Goal: Task Accomplishment & Management: Manage account settings

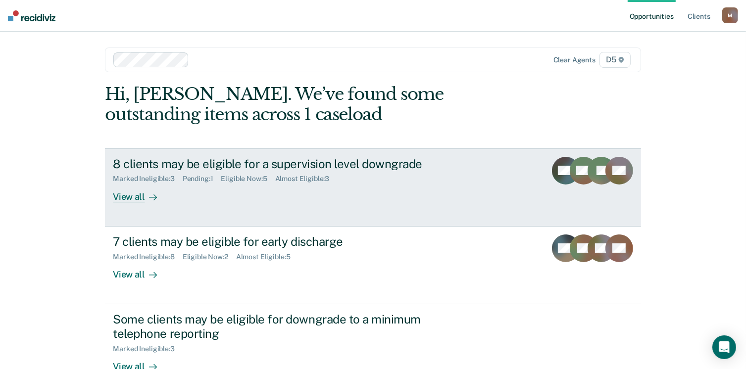
click at [122, 193] on div "View all" at bounding box center [140, 192] width 55 height 19
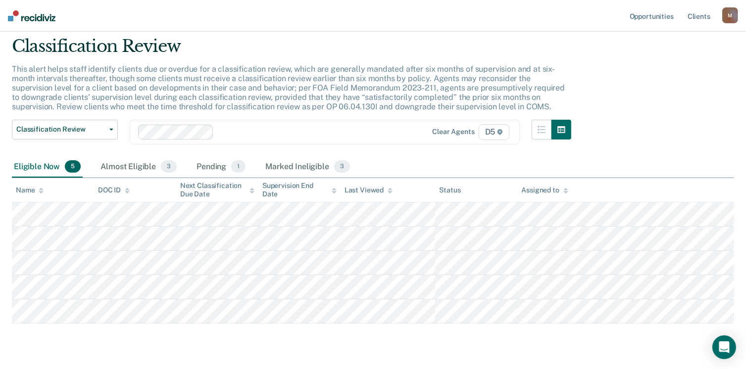
scroll to position [49, 0]
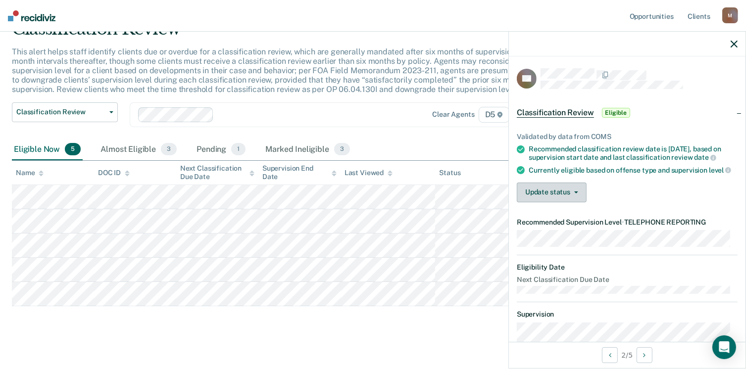
click at [540, 195] on button "Update status" at bounding box center [552, 193] width 70 height 20
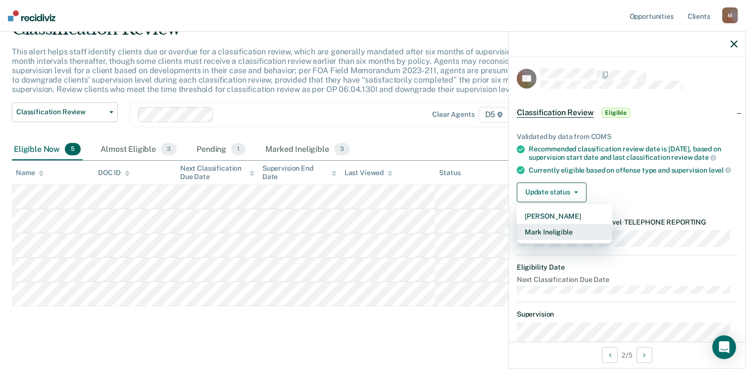
click at [562, 240] on button "Mark Ineligible" at bounding box center [564, 232] width 95 height 16
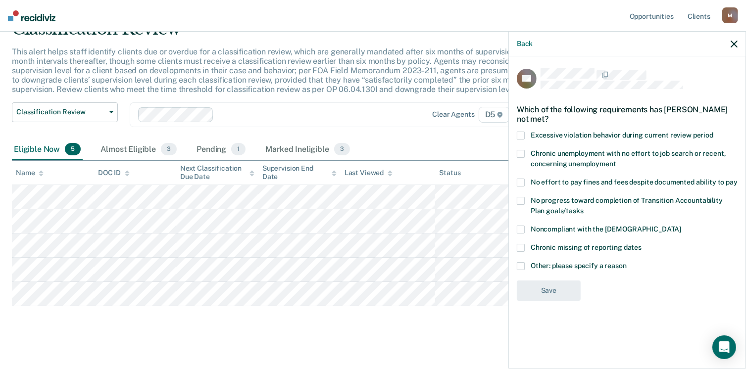
click at [519, 268] on span at bounding box center [521, 266] width 8 height 8
click at [626, 262] on input "Other: please specify a reason" at bounding box center [626, 262] width 0 height 0
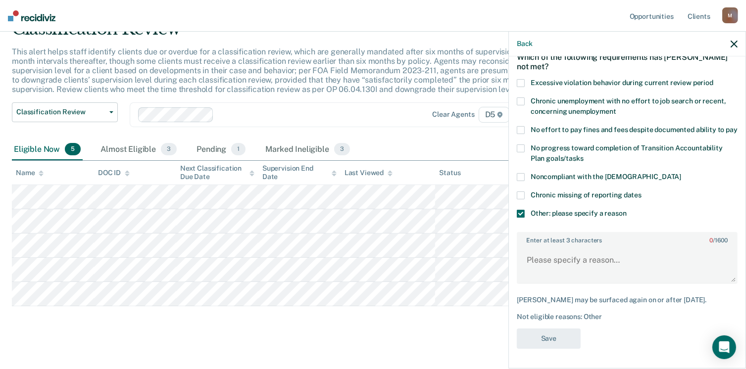
scroll to position [61, 0]
click at [544, 273] on textarea "Enter at least 3 characters 0 / 1600" at bounding box center [627, 264] width 219 height 37
type textarea "Judge does not allow."
click at [566, 331] on button "Save" at bounding box center [549, 339] width 64 height 20
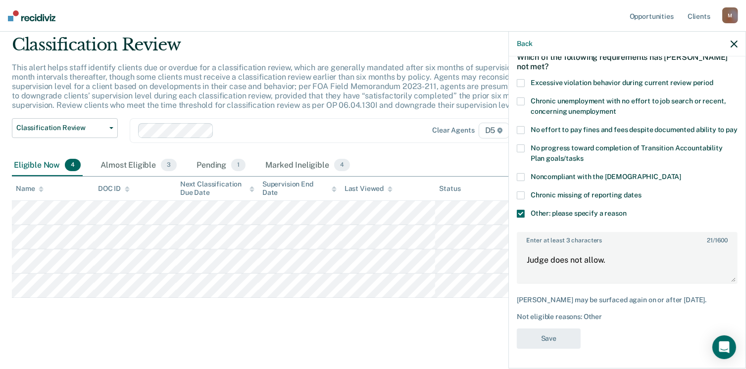
scroll to position [32, 0]
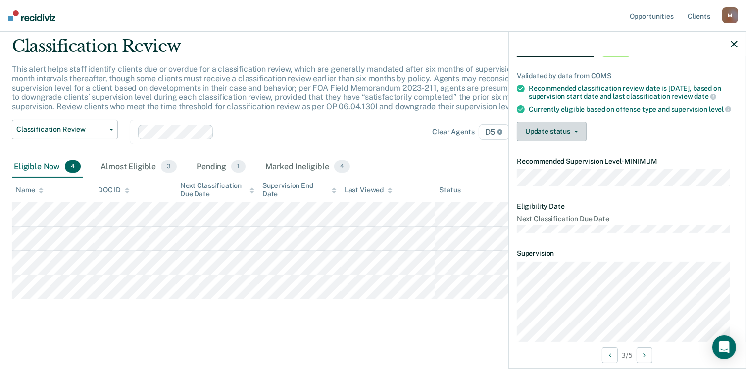
click at [552, 133] on button "Update status" at bounding box center [552, 132] width 70 height 20
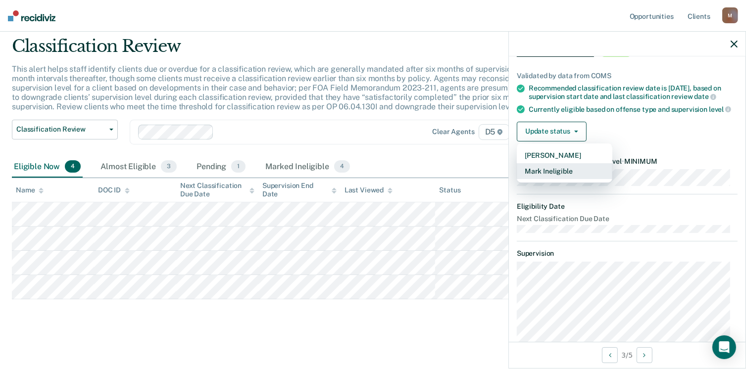
click at [558, 178] on button "Mark Ineligible" at bounding box center [564, 171] width 95 height 16
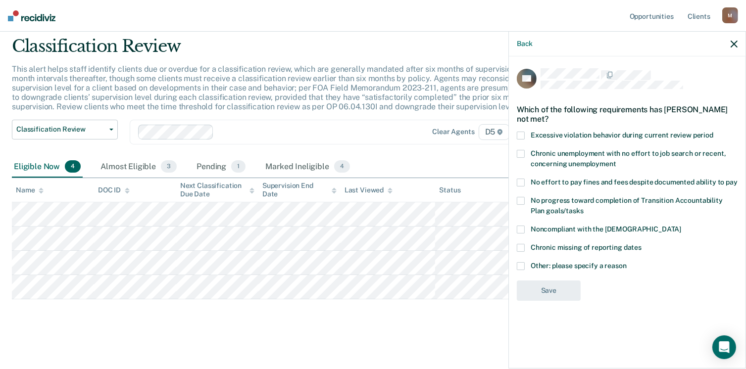
scroll to position [0, 0]
click at [520, 229] on span at bounding box center [521, 230] width 8 height 8
click at [681, 226] on input "Noncompliant with the [DEMOGRAPHIC_DATA]" at bounding box center [681, 226] width 0 height 0
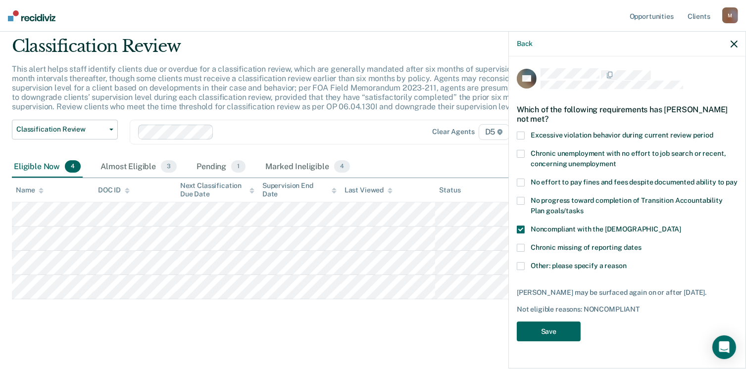
click at [554, 333] on button "Save" at bounding box center [549, 332] width 64 height 20
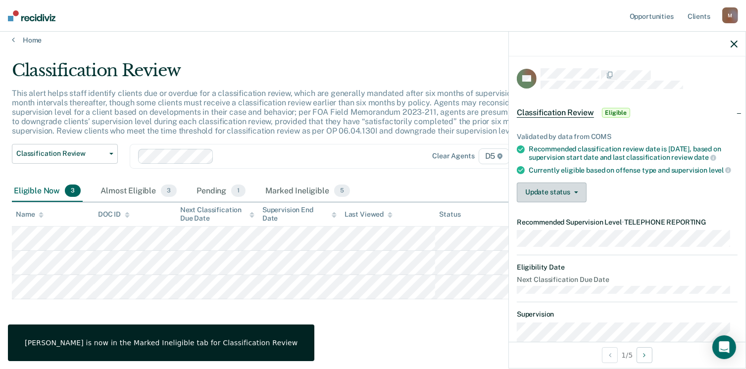
click at [544, 202] on button "Update status" at bounding box center [552, 193] width 70 height 20
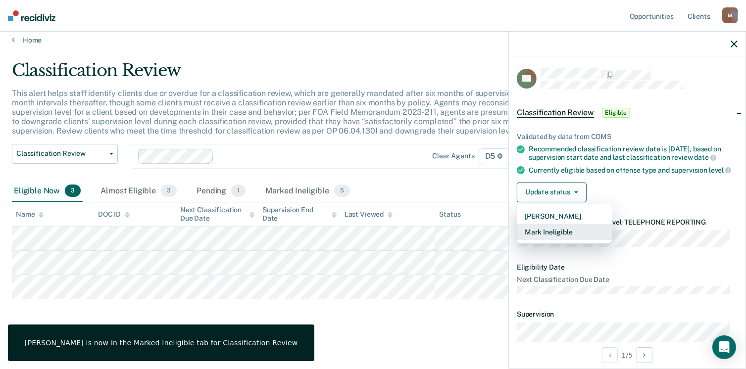
click at [561, 240] on button "Mark Ineligible" at bounding box center [564, 232] width 95 height 16
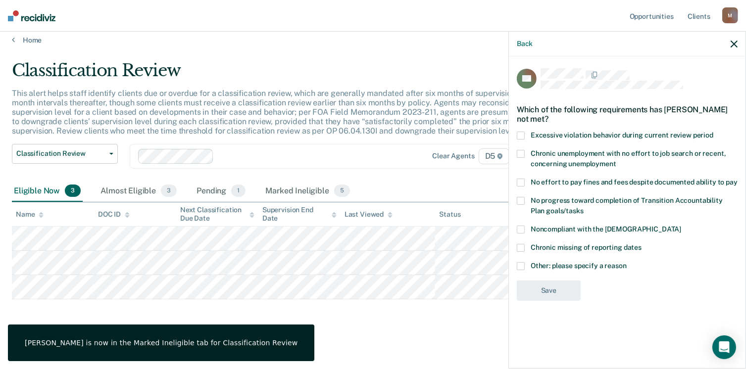
drag, startPoint x: 518, startPoint y: 252, endPoint x: 523, endPoint y: 255, distance: 6.0
click at [518, 262] on span at bounding box center [521, 266] width 8 height 8
click at [626, 262] on input "Other: please specify a reason" at bounding box center [626, 262] width 0 height 0
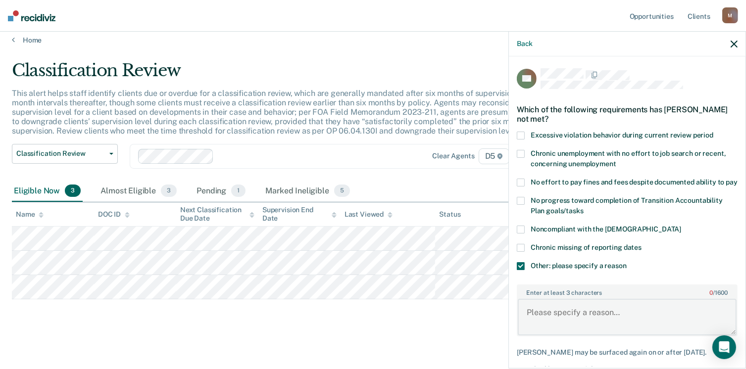
click at [579, 315] on textarea "Enter at least 3 characters 0 / 1600" at bounding box center [627, 317] width 219 height 37
paste textarea "Subject remains at the [GEOGRAPHIC_DATA] and has not posted bond."
click at [504, 297] on body "Looks like you’re using Internet Explorer 11. For faster loading and a better e…" at bounding box center [373, 176] width 746 height 369
drag, startPoint x: 603, startPoint y: 328, endPoint x: 514, endPoint y: 326, distance: 88.6
click at [502, 327] on body "Looks like you’re using Internet Explorer 11. For faster loading and a better e…" at bounding box center [373, 176] width 746 height 369
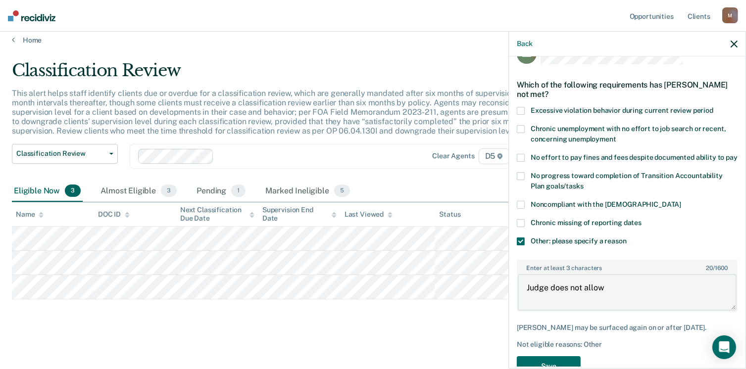
scroll to position [61, 0]
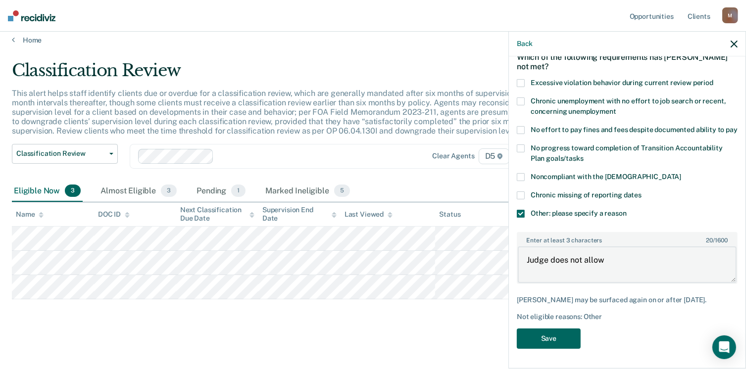
type textarea "Judge does not allow"
click at [561, 334] on button "Save" at bounding box center [549, 339] width 64 height 20
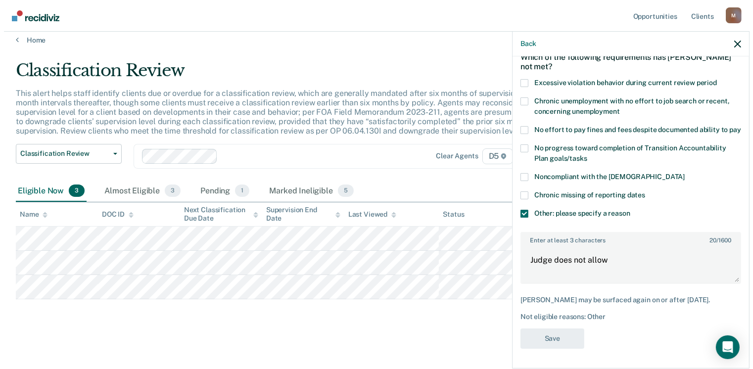
scroll to position [0, 0]
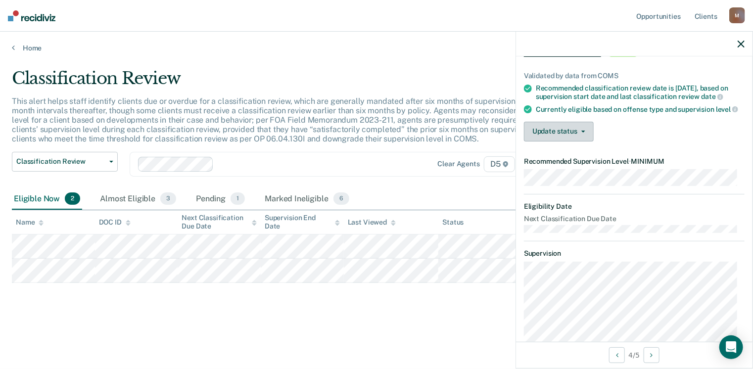
click at [570, 139] on button "Update status" at bounding box center [559, 132] width 70 height 20
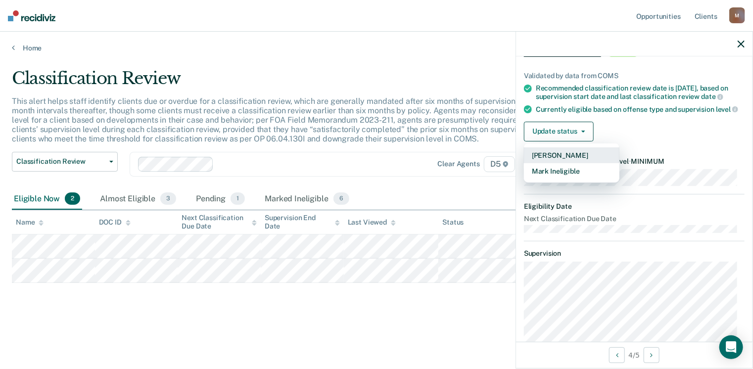
click at [566, 159] on button "[PERSON_NAME]" at bounding box center [571, 155] width 95 height 16
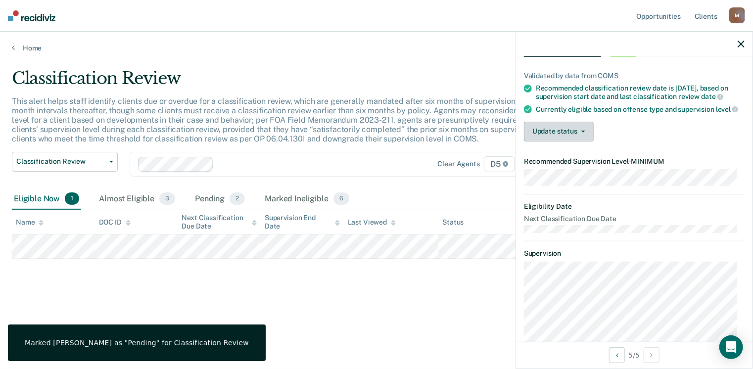
click at [548, 142] on button "Update status" at bounding box center [559, 132] width 70 height 20
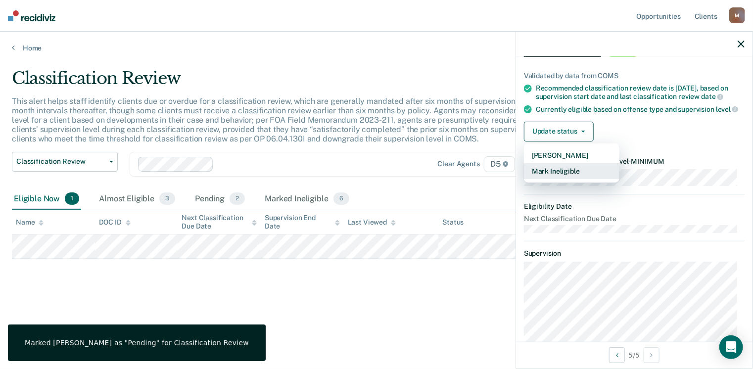
click at [555, 179] on button "Mark Ineligible" at bounding box center [571, 171] width 95 height 16
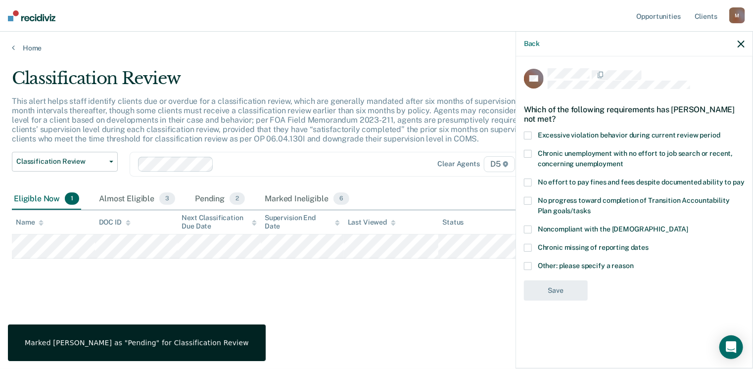
click at [528, 226] on span at bounding box center [528, 230] width 8 height 8
click at [688, 226] on input "Noncompliant with the [DEMOGRAPHIC_DATA]" at bounding box center [688, 226] width 0 height 0
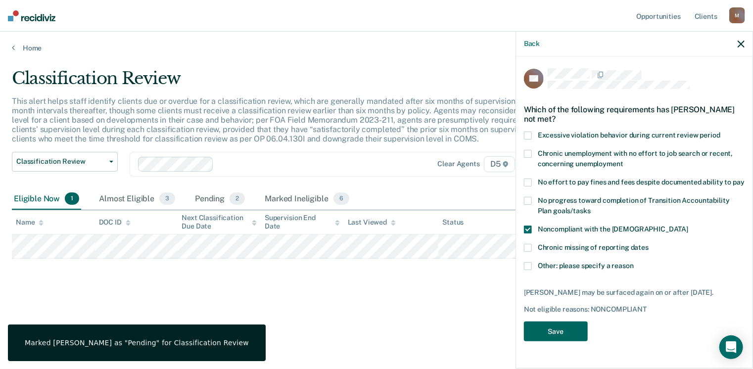
click at [556, 322] on button "Save" at bounding box center [556, 332] width 64 height 20
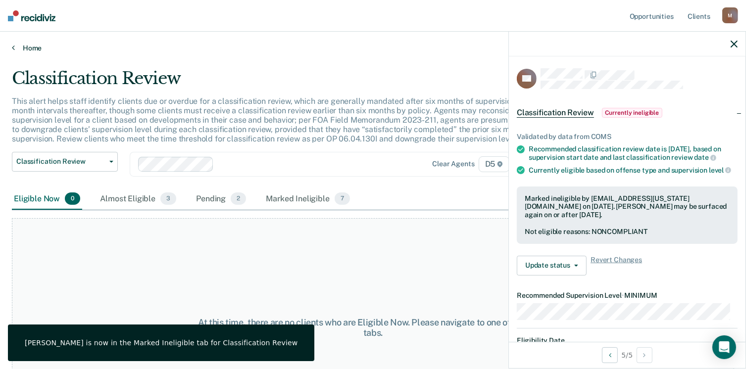
click at [20, 46] on link "Home" at bounding box center [373, 48] width 722 height 9
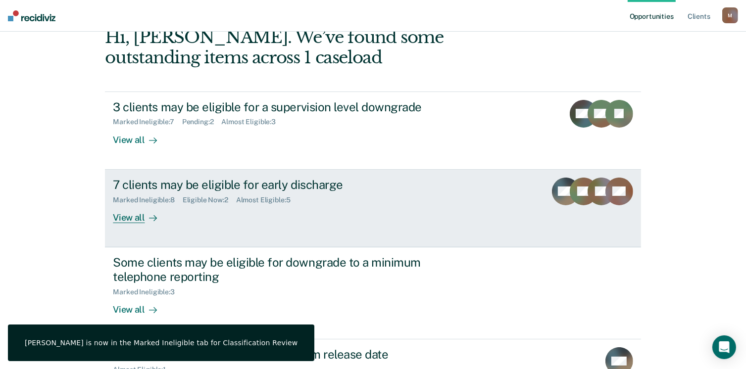
scroll to position [99, 0]
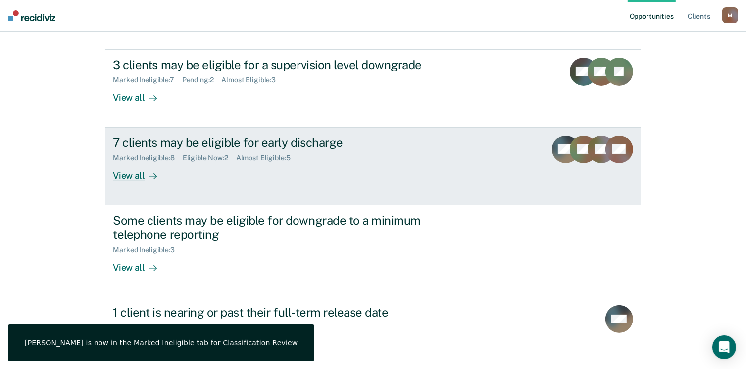
click at [127, 172] on div "View all" at bounding box center [140, 171] width 55 height 19
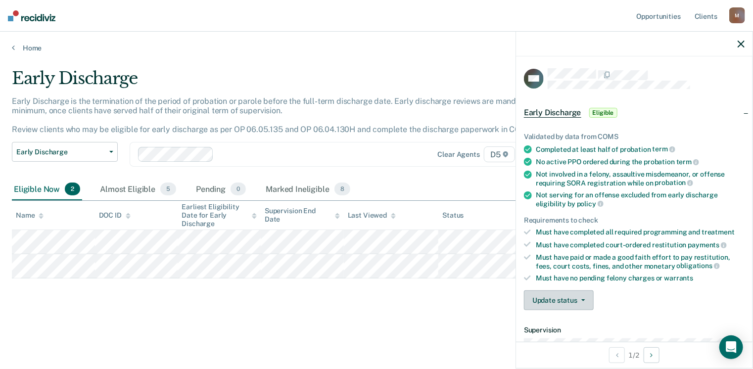
click at [563, 293] on button "Update status" at bounding box center [559, 300] width 70 height 20
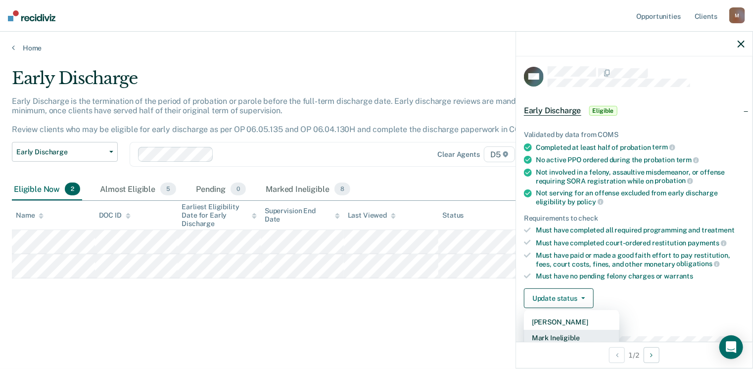
click at [562, 336] on button "Mark Ineligible" at bounding box center [571, 338] width 95 height 16
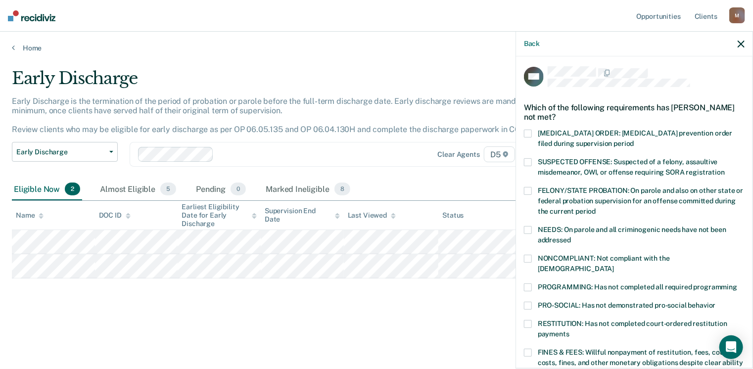
click at [528, 271] on div "NONCOMPLIANT: Not compliant with the [DEMOGRAPHIC_DATA]" at bounding box center [634, 269] width 221 height 29
click at [529, 283] on span at bounding box center [528, 287] width 8 height 8
click at [737, 283] on input "PROGRAMMING: Has not completed all required programming" at bounding box center [737, 283] width 0 height 0
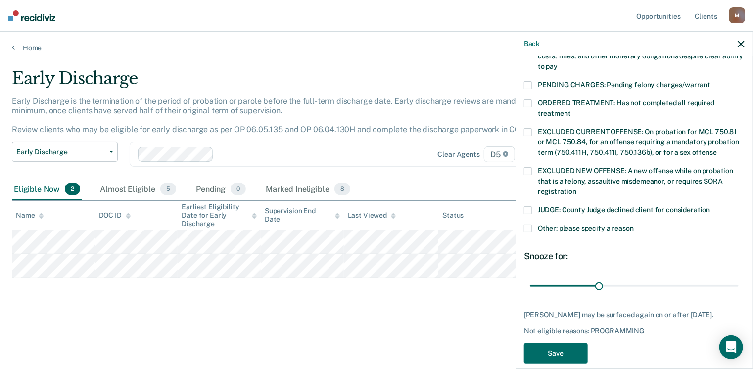
scroll to position [312, 0]
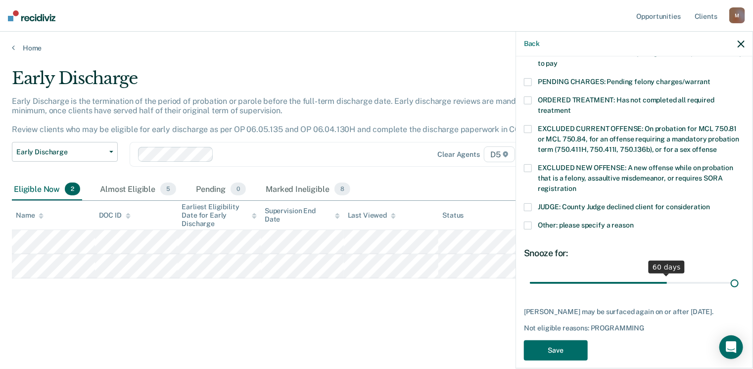
drag, startPoint x: 593, startPoint y: 274, endPoint x: 756, endPoint y: 271, distance: 163.3
type input "90"
click at [739, 275] on input "range" at bounding box center [634, 283] width 209 height 17
drag, startPoint x: 553, startPoint y: 335, endPoint x: 534, endPoint y: 336, distance: 18.4
click at [552, 340] on button "Save" at bounding box center [556, 350] width 64 height 20
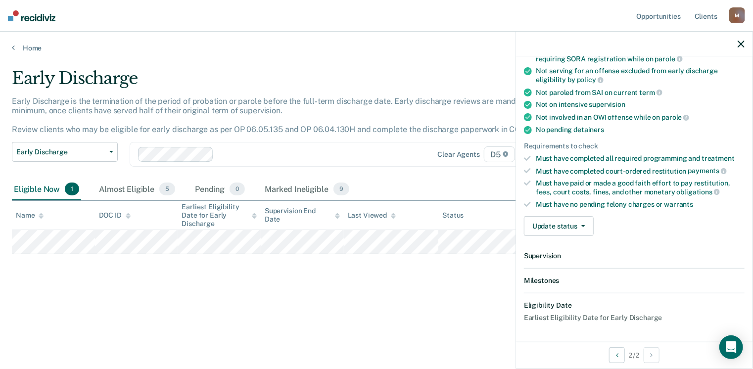
scroll to position [257, 0]
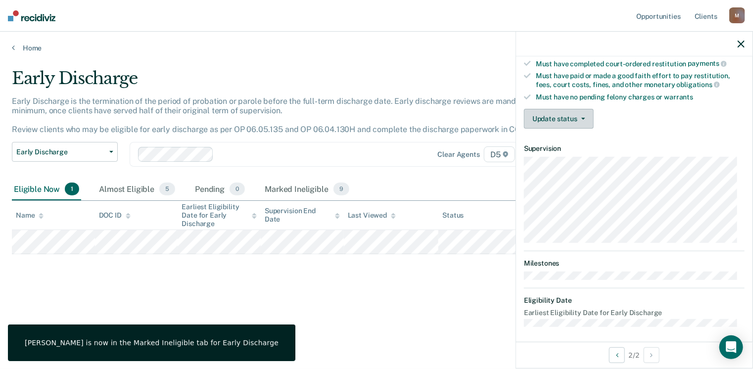
click at [551, 117] on button "Update status" at bounding box center [559, 119] width 70 height 20
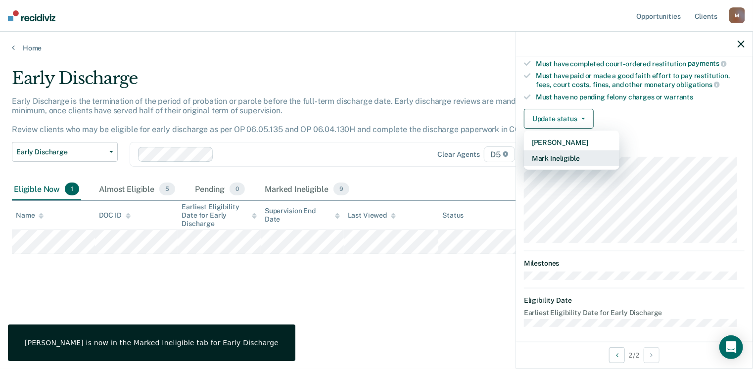
click at [549, 153] on button "Mark Ineligible" at bounding box center [571, 158] width 95 height 16
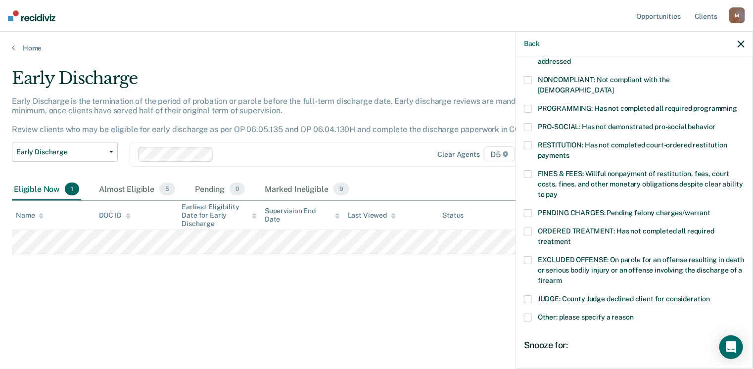
scroll to position [108, 0]
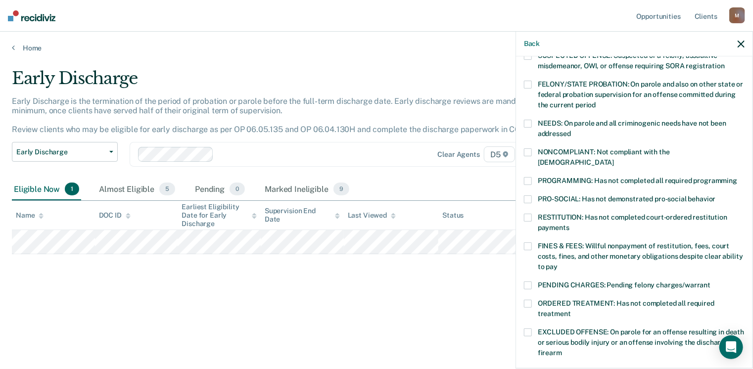
click at [531, 151] on span at bounding box center [528, 152] width 8 height 8
click at [614, 159] on input "NONCOMPLIANT: Not compliant with the [DEMOGRAPHIC_DATA]" at bounding box center [614, 159] width 0 height 0
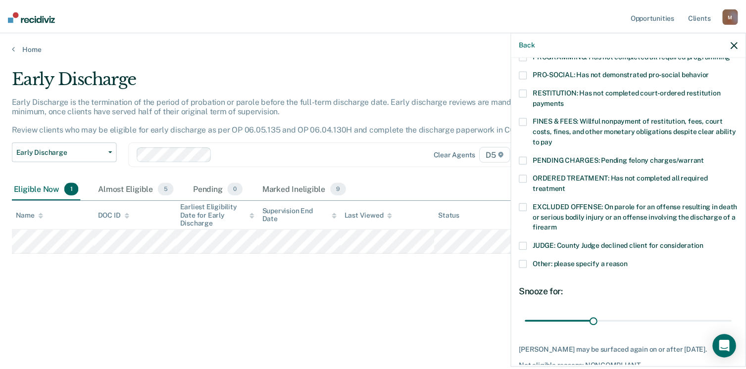
scroll to position [273, 0]
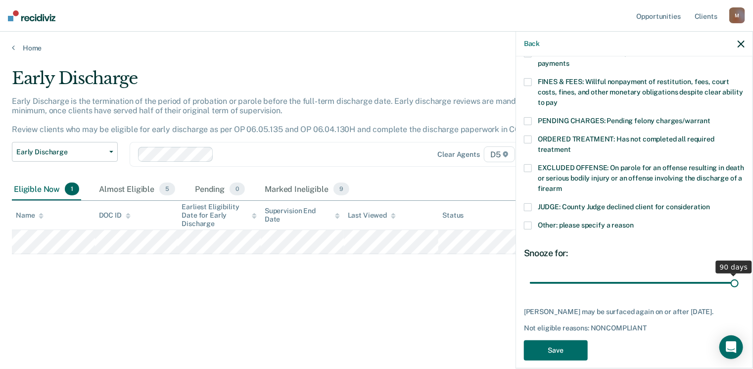
drag, startPoint x: 598, startPoint y: 269, endPoint x: 740, endPoint y: 289, distance: 143.9
type input "90"
click at [739, 277] on input "range" at bounding box center [634, 283] width 209 height 17
click at [568, 340] on button "Save" at bounding box center [556, 350] width 64 height 20
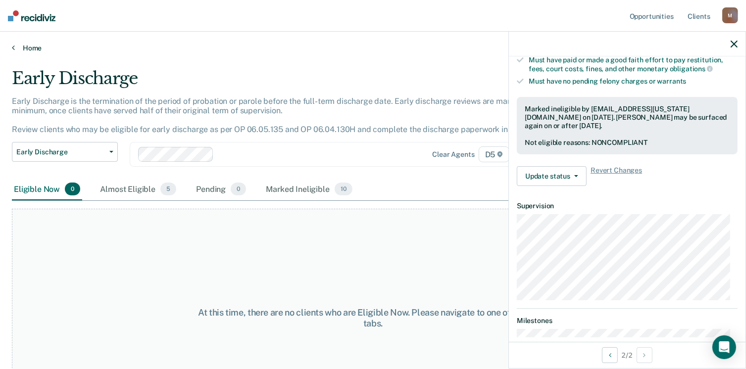
click at [36, 47] on link "Home" at bounding box center [373, 48] width 722 height 9
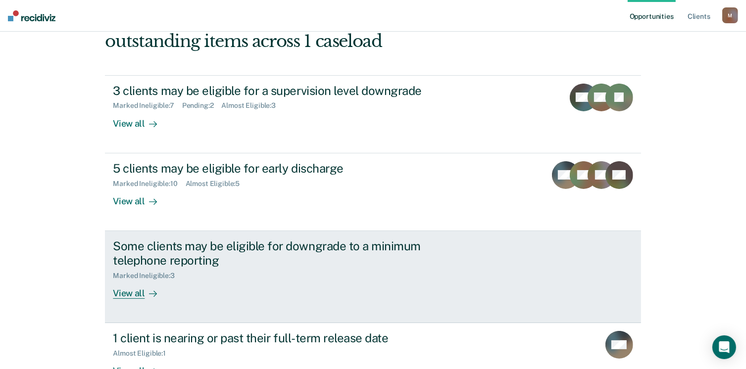
scroll to position [198, 0]
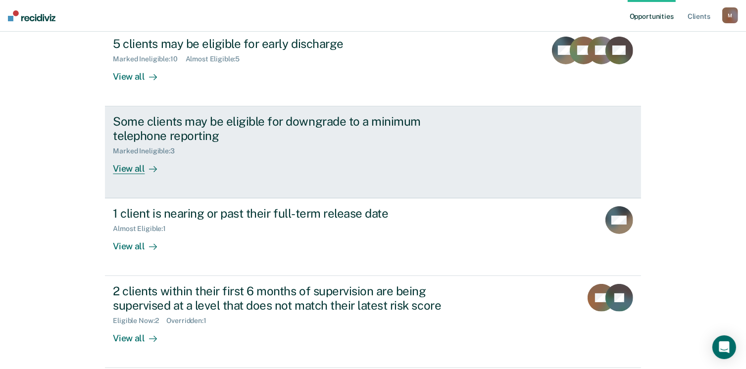
click at [145, 171] on div at bounding box center [151, 168] width 12 height 11
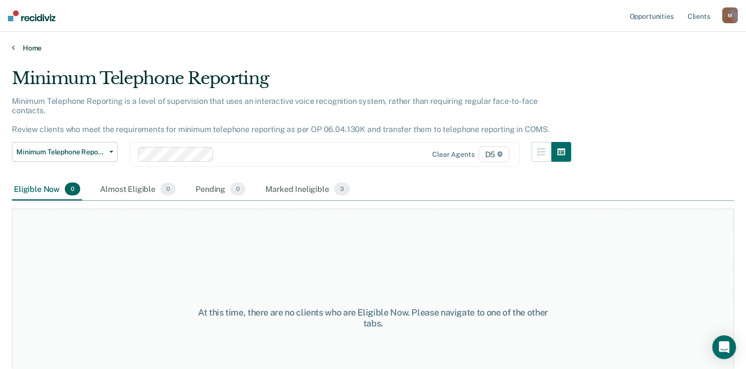
click at [32, 46] on link "Home" at bounding box center [373, 48] width 722 height 9
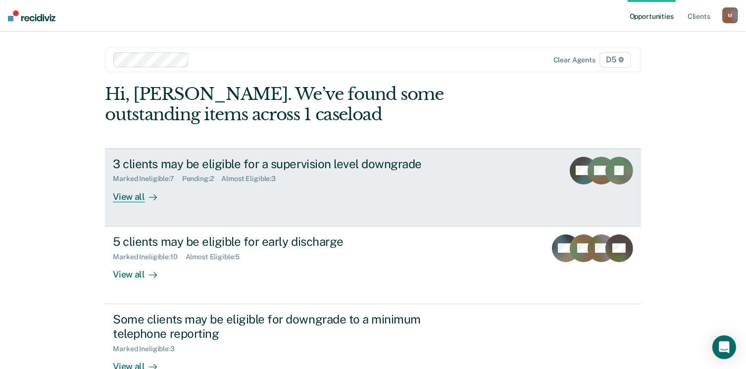
scroll to position [148, 0]
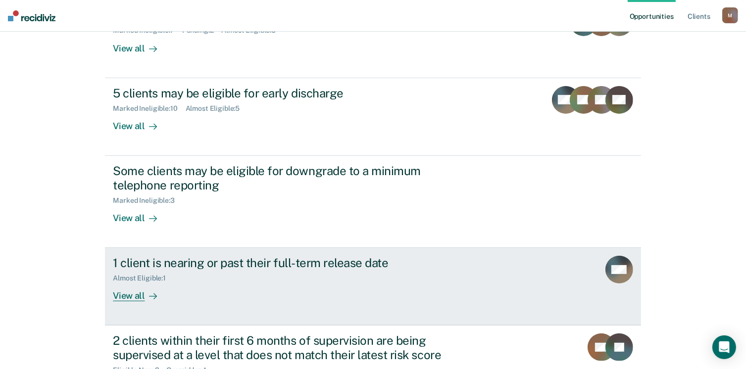
click at [144, 304] on link "1 client is nearing or past their full-term release date Almost Eligible : 1 Vi…" at bounding box center [372, 287] width 535 height 78
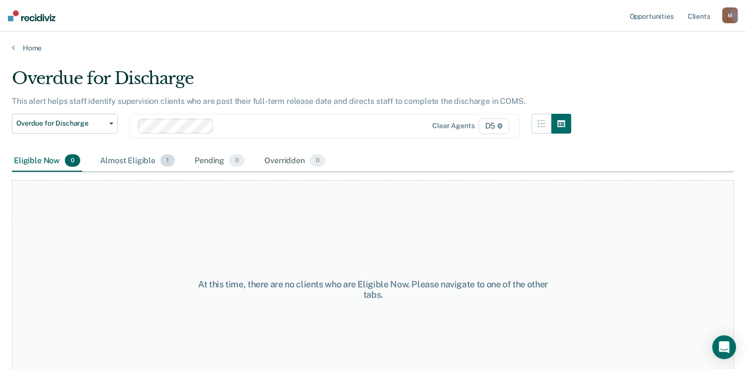
click at [130, 161] on div "Almost Eligible 1" at bounding box center [137, 161] width 79 height 22
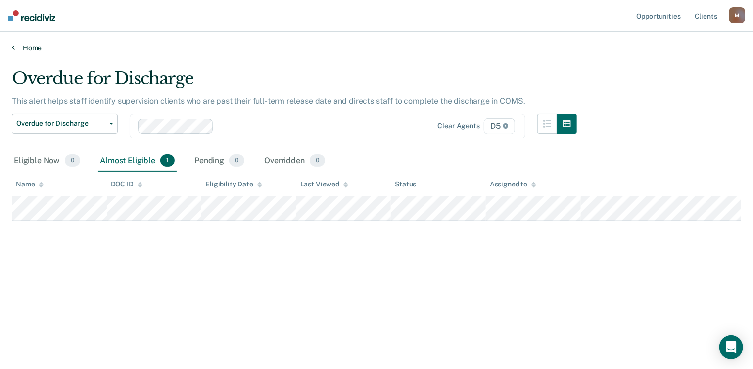
click at [28, 46] on link "Home" at bounding box center [376, 48] width 729 height 9
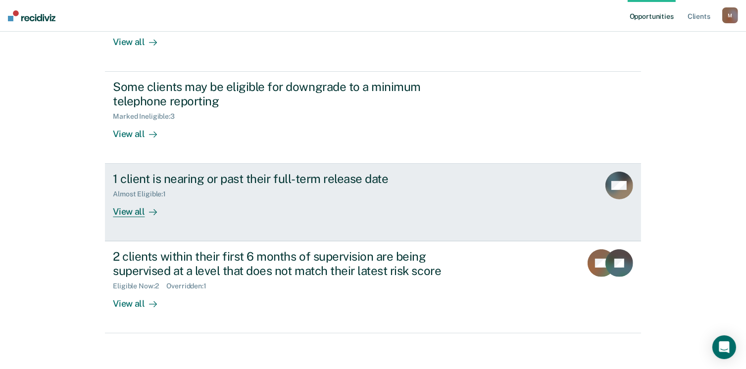
scroll to position [236, 0]
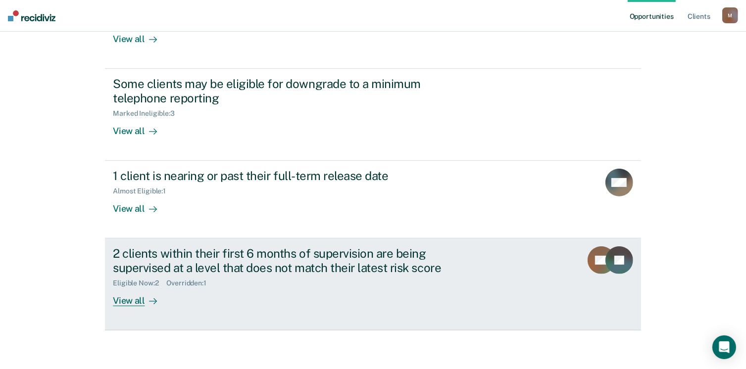
click at [186, 267] on div "2 clients within their first 6 months of supervision are being supervised at a …" at bounding box center [286, 260] width 347 height 29
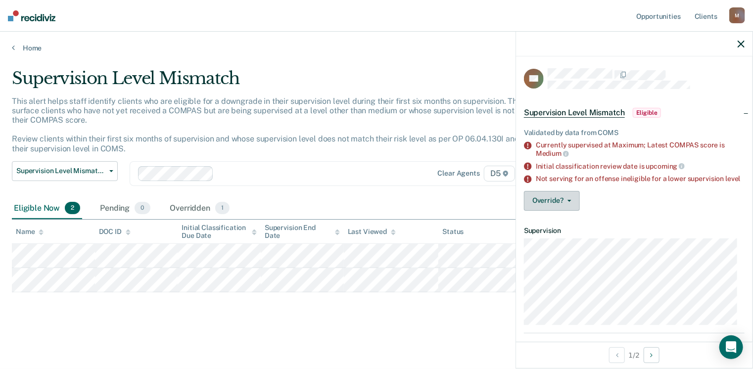
click at [561, 211] on button "Override?" at bounding box center [552, 201] width 56 height 20
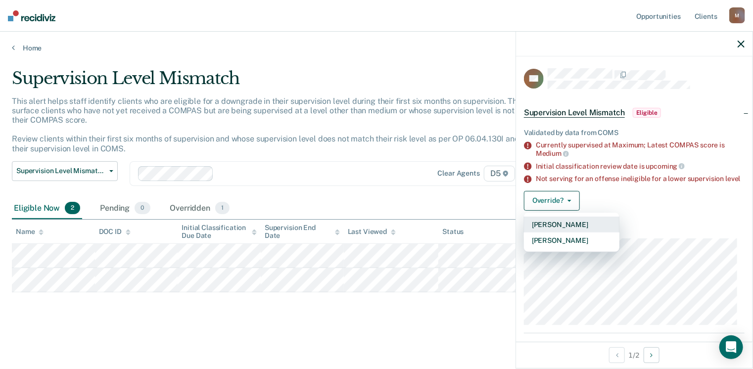
click at [547, 232] on button "[PERSON_NAME]" at bounding box center [571, 225] width 95 height 16
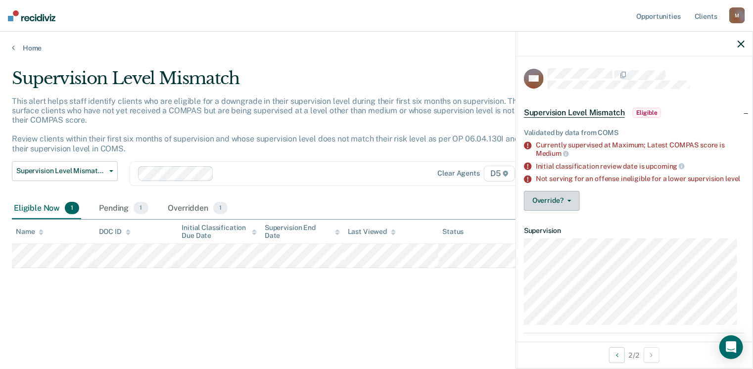
click at [566, 209] on button "Override?" at bounding box center [552, 201] width 56 height 20
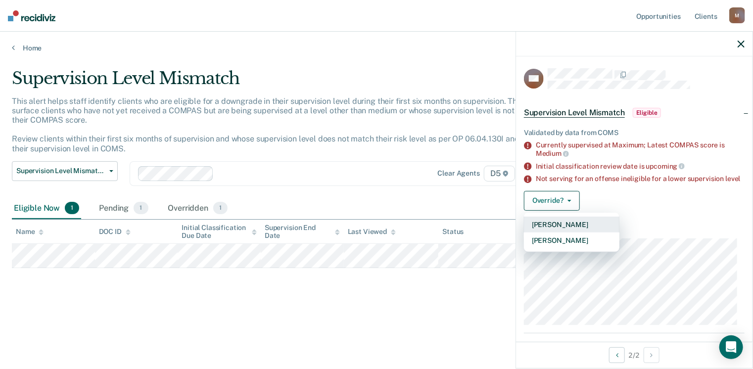
click at [563, 232] on button "[PERSON_NAME]" at bounding box center [571, 225] width 95 height 16
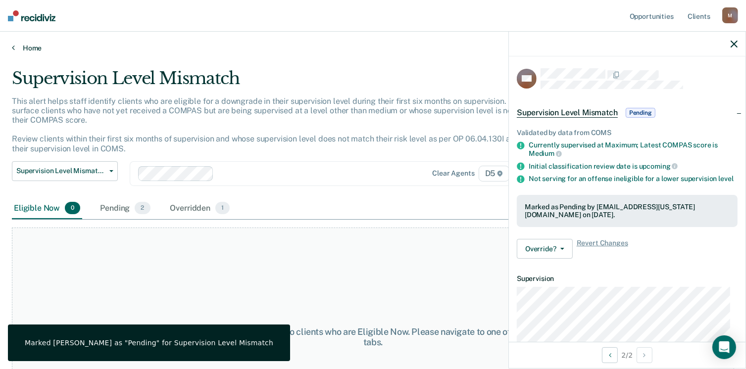
click at [16, 47] on link "Home" at bounding box center [373, 48] width 722 height 9
